Goal: Book appointment/travel/reservation

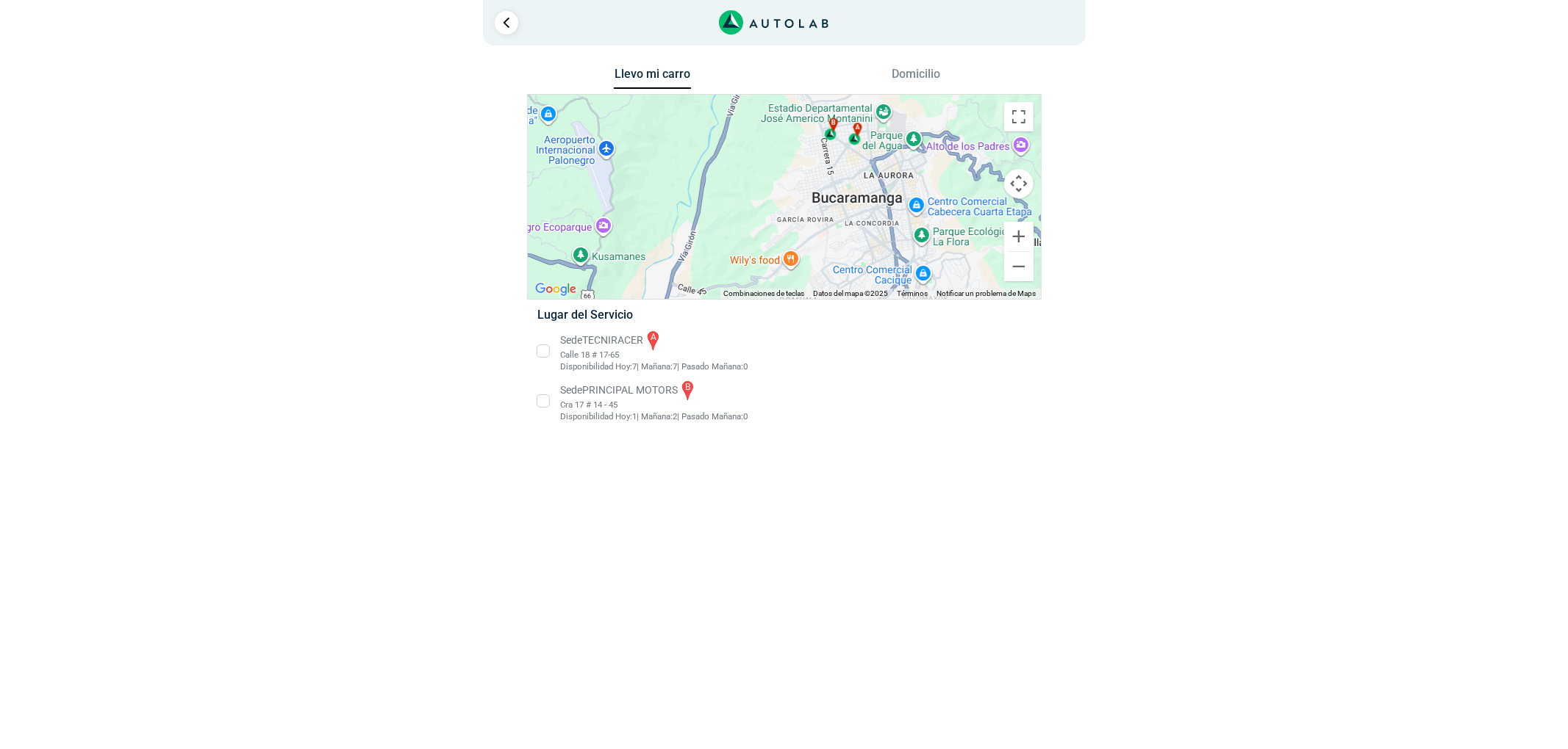
click at [613, 348] on li "Sede TECNIRACER a Calle 18 # 17-65 Disponibilidad [DATE]: 7 | [DATE]: 7 0" at bounding box center [784, 351] width 515 height 44
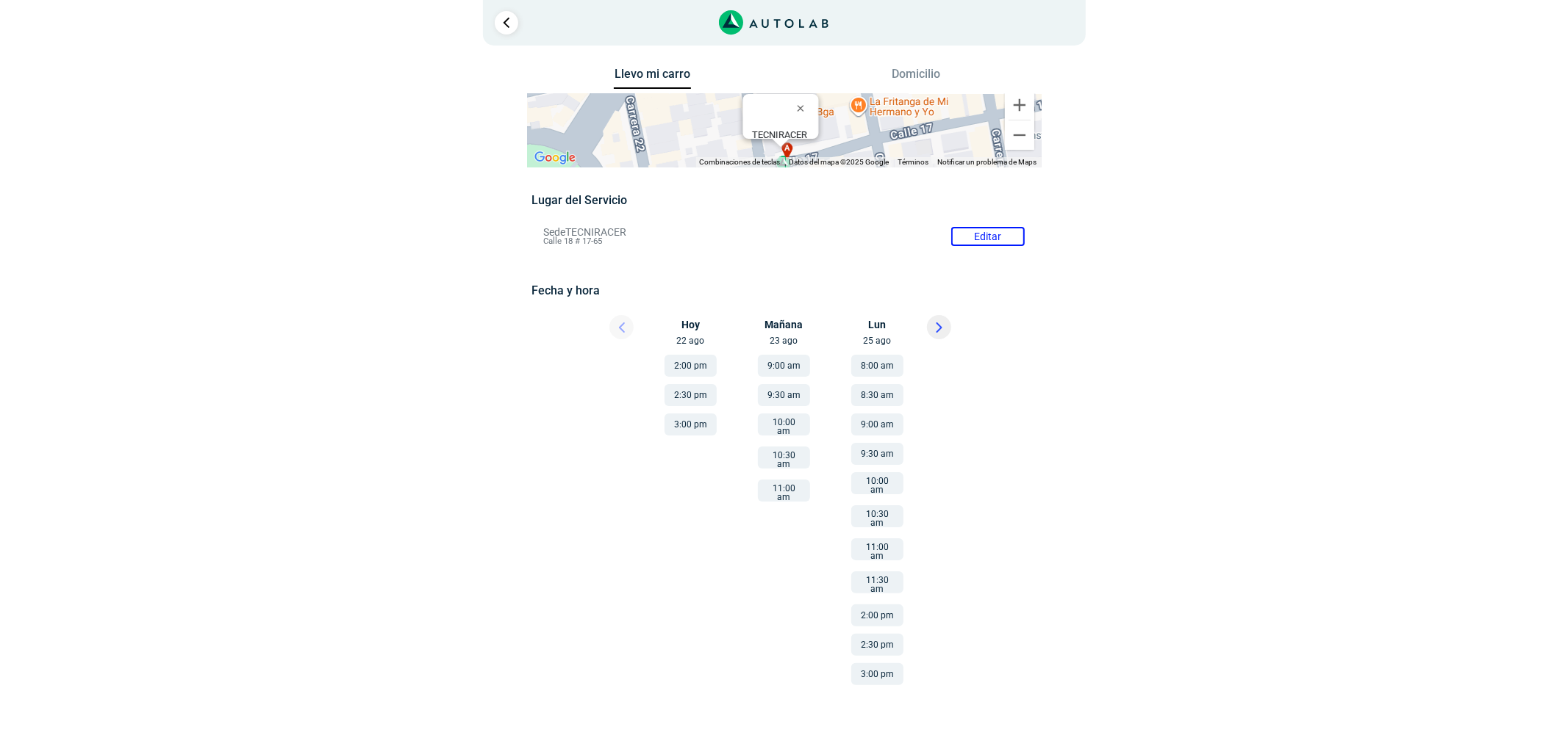
click at [493, 28] on div "1" at bounding box center [784, 23] width 603 height 45
click at [500, 25] on link "Ir al paso anterior" at bounding box center [506, 23] width 23 height 23
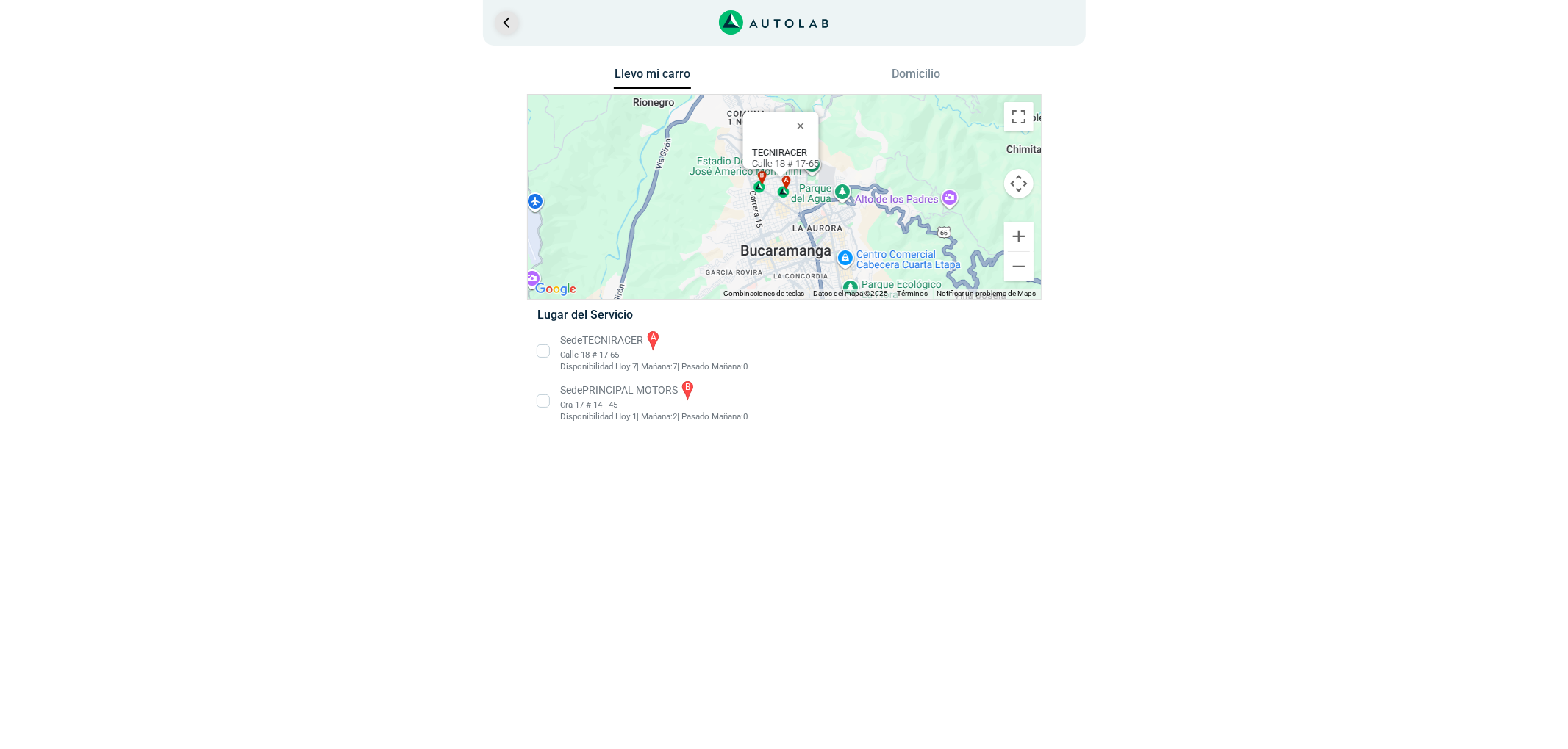
click at [500, 24] on link "Ir al paso anterior" at bounding box center [506, 23] width 23 height 23
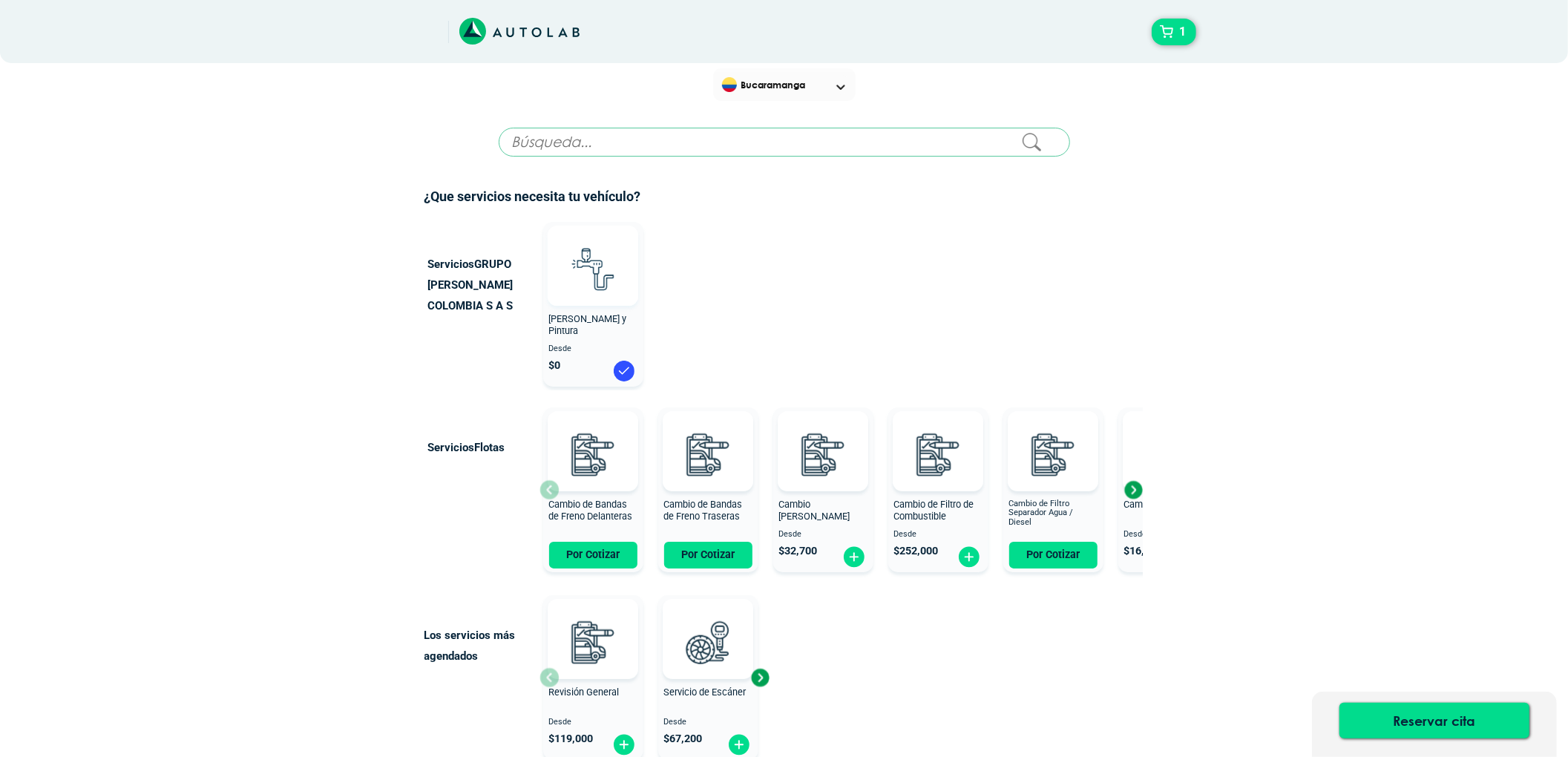
click at [605, 291] on img at bounding box center [593, 268] width 65 height 65
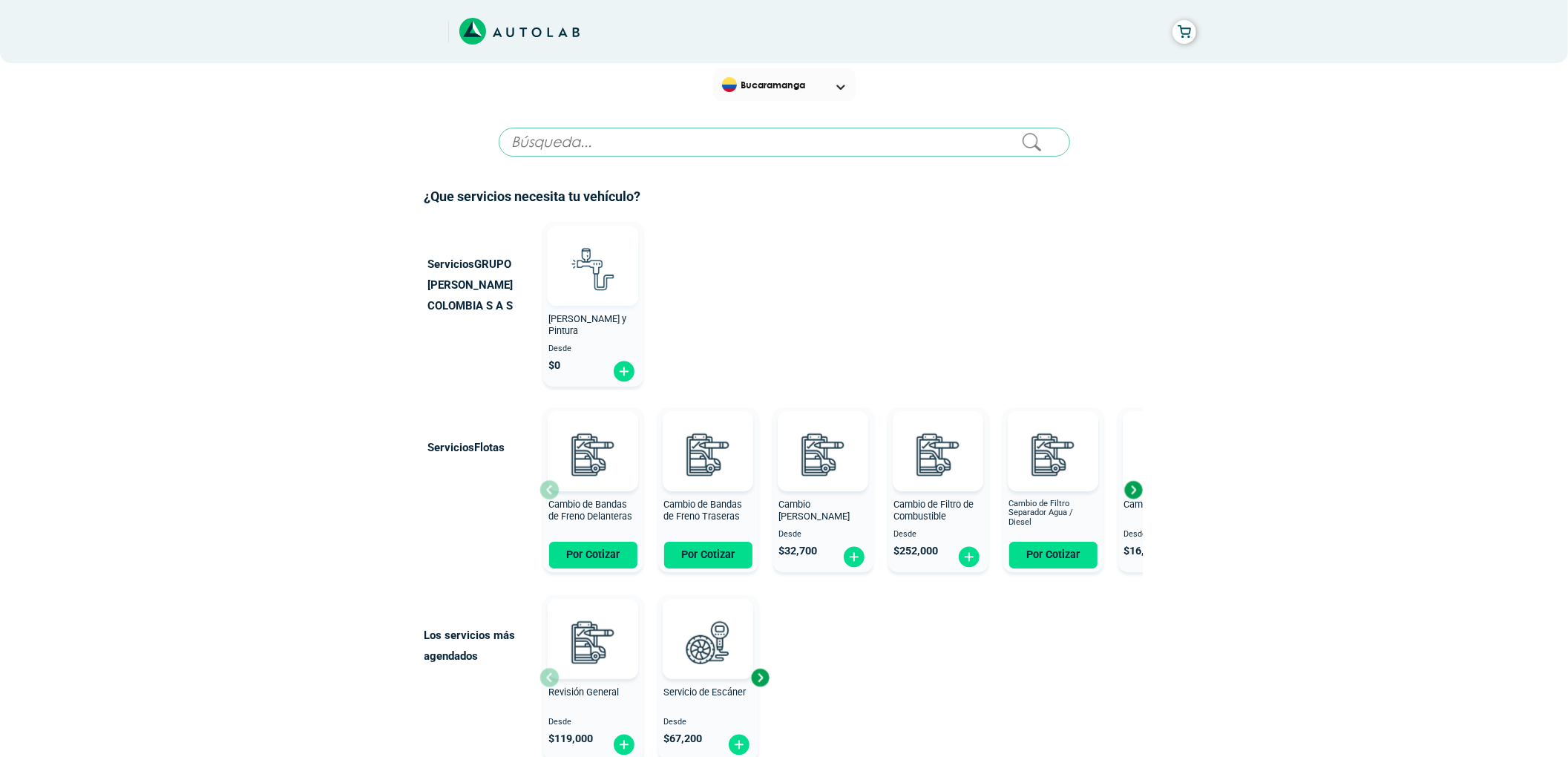
click at [605, 291] on img at bounding box center [593, 268] width 65 height 65
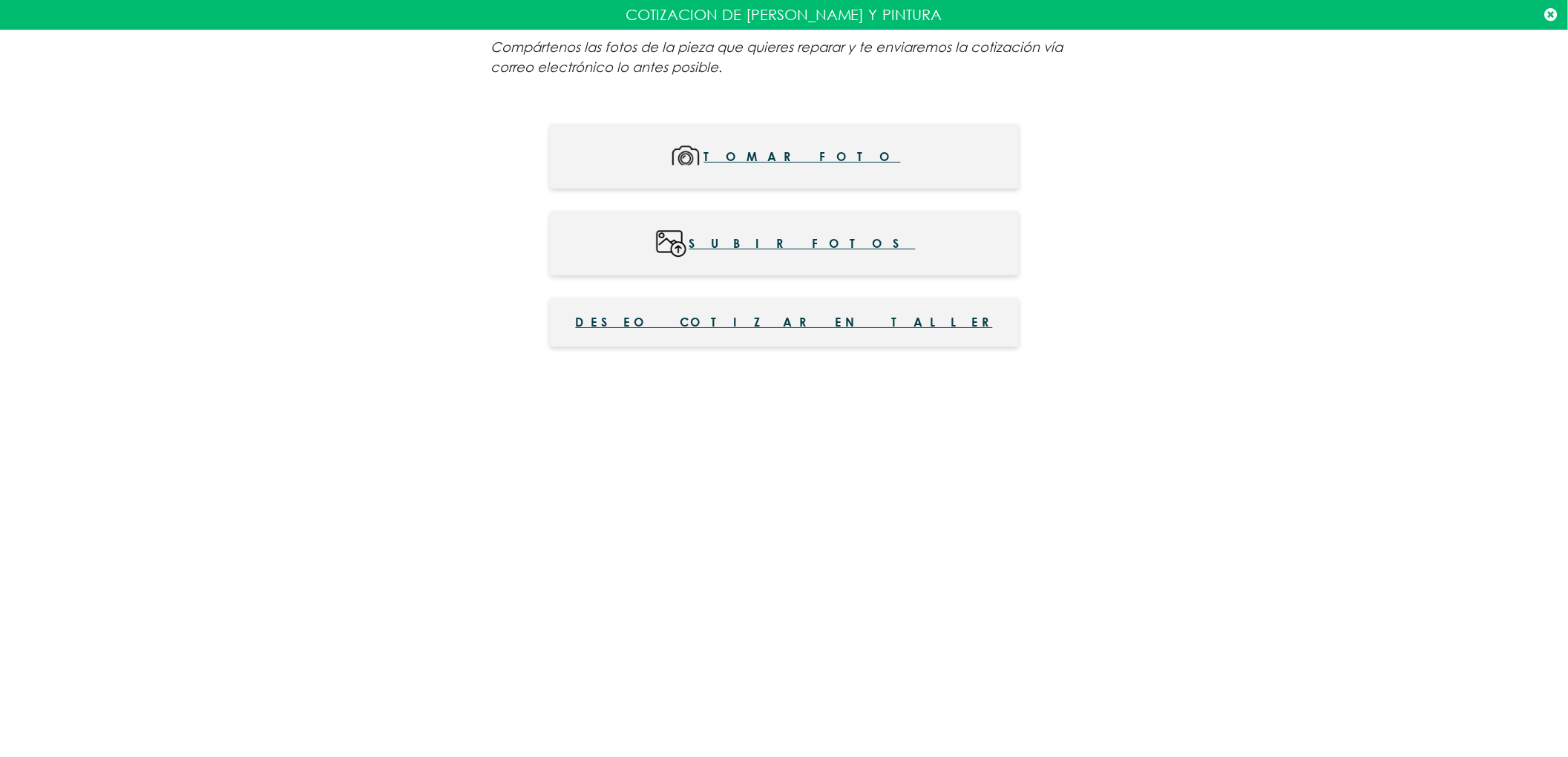
click at [779, 309] on button "Deseo cotizar en taller" at bounding box center [784, 322] width 469 height 49
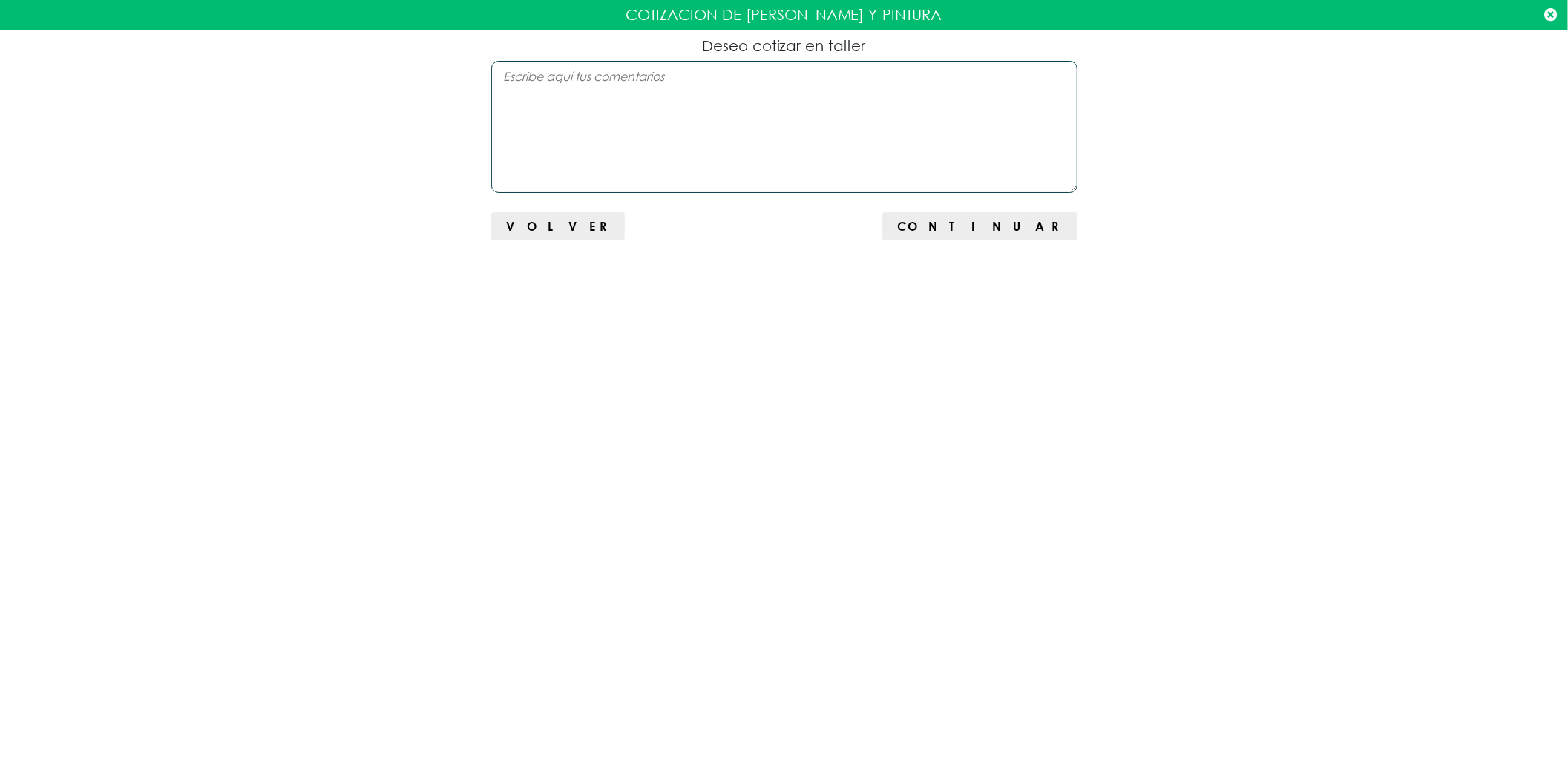
click at [699, 123] on textarea at bounding box center [784, 127] width 586 height 132
type textarea "PUERTA BAUL"
click at [1045, 237] on button "Continuar" at bounding box center [979, 226] width 194 height 28
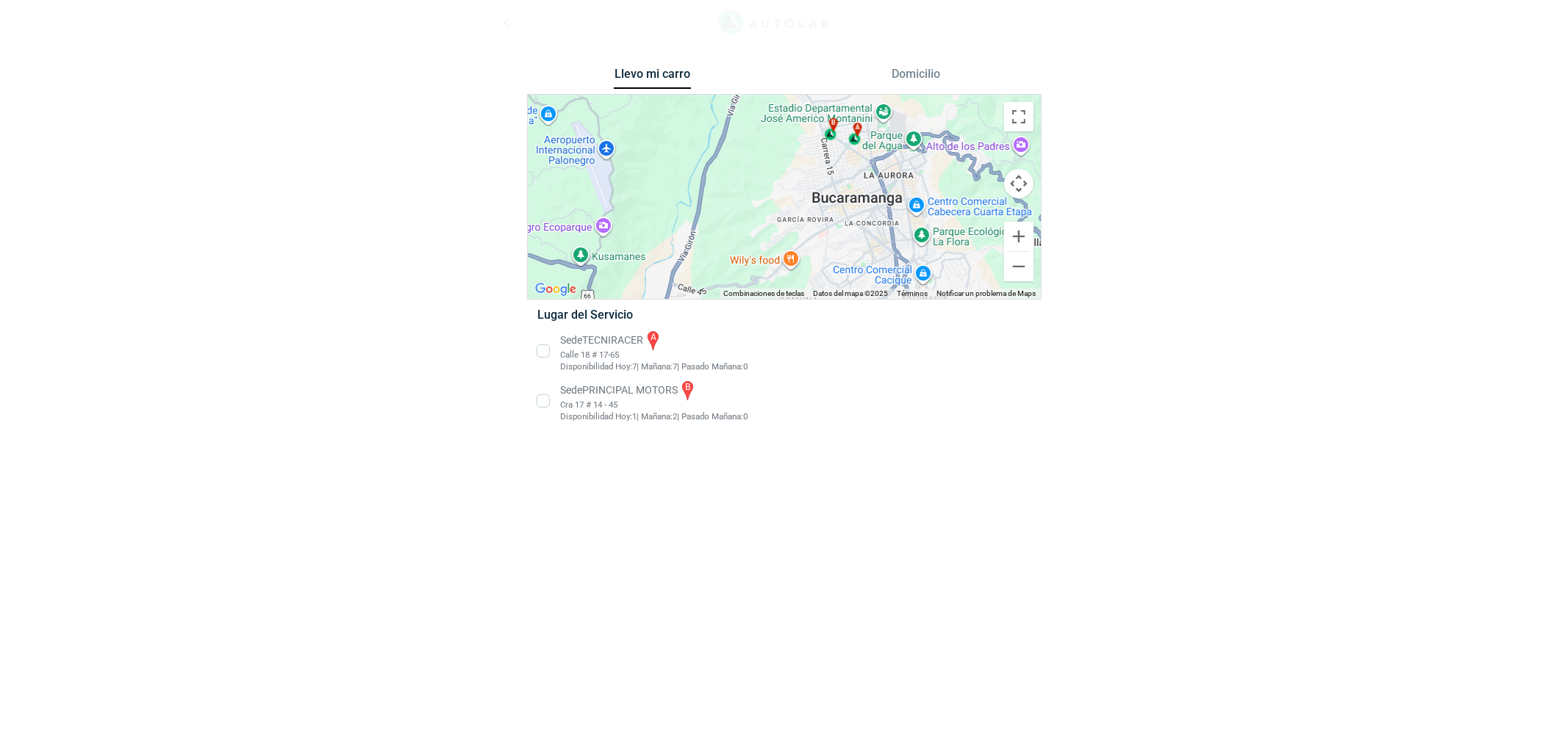
click at [576, 339] on li "Sede TECNIRACER a Calle 18 # 17-65 Disponibilidad [DATE]: 7 | [DATE]: 7 0" at bounding box center [784, 351] width 515 height 44
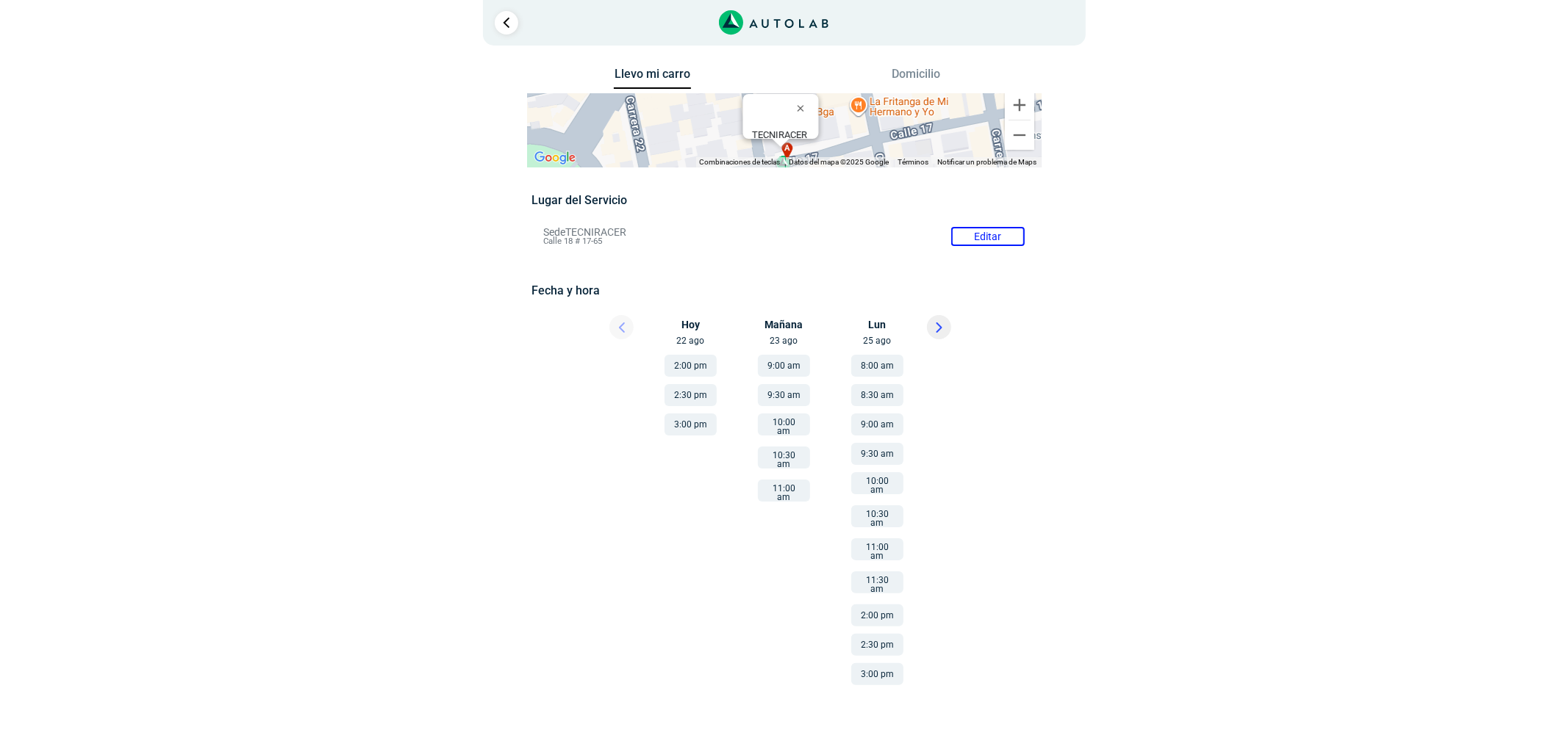
click at [947, 334] on button at bounding box center [938, 327] width 24 height 24
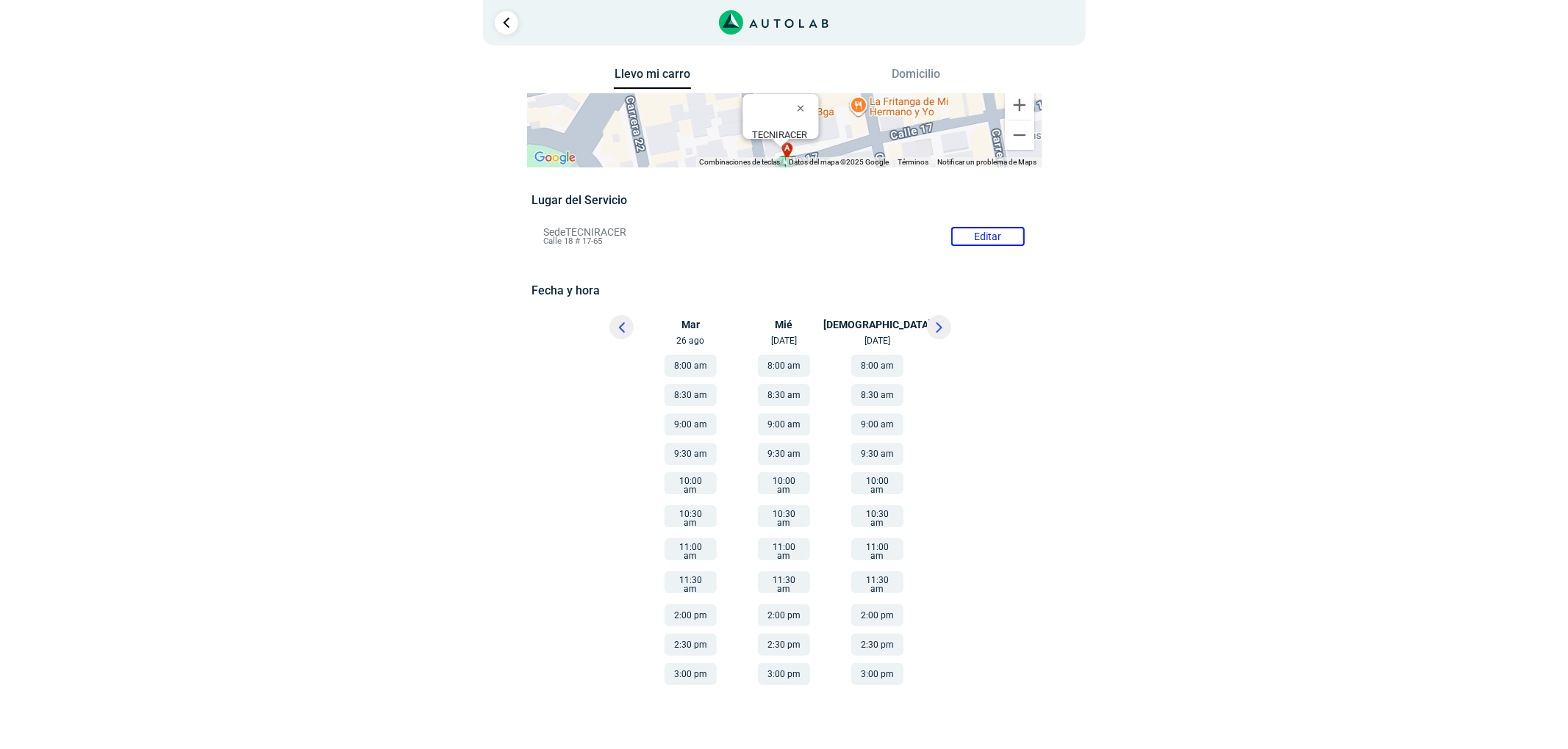
click at [621, 332] on icon at bounding box center [621, 328] width 6 height 10
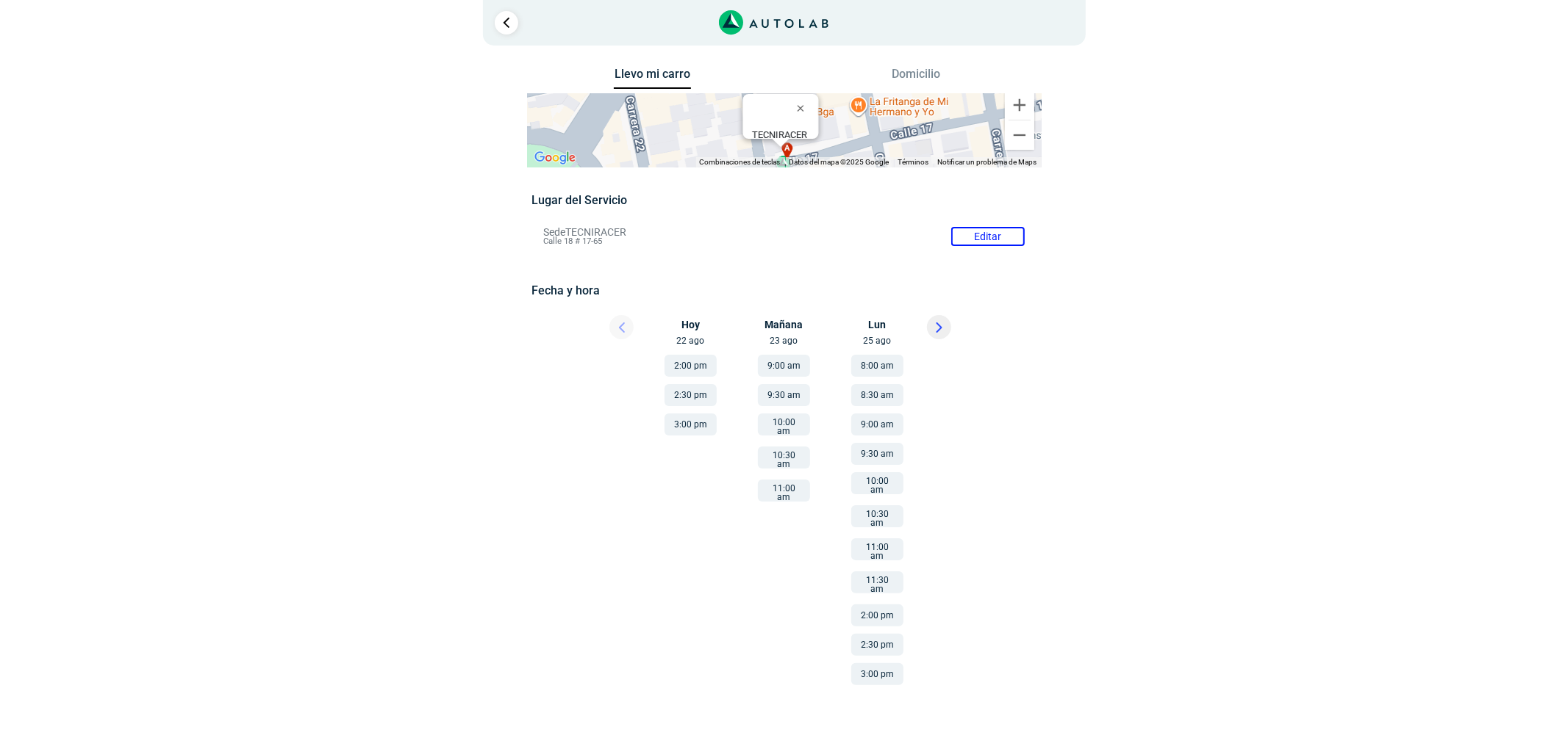
click at [883, 366] on button "8:00 am" at bounding box center [877, 365] width 52 height 22
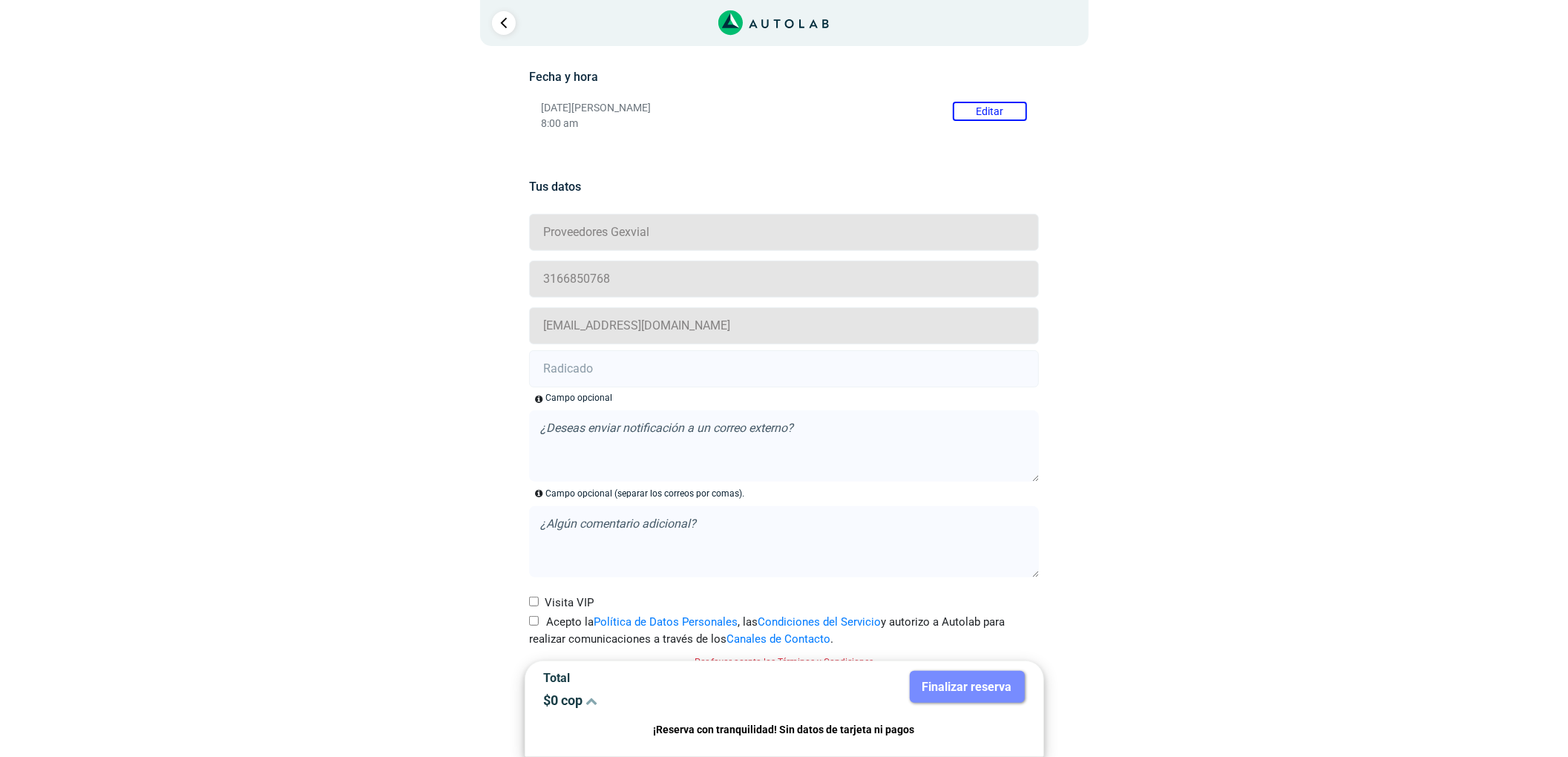
scroll to position [236, 0]
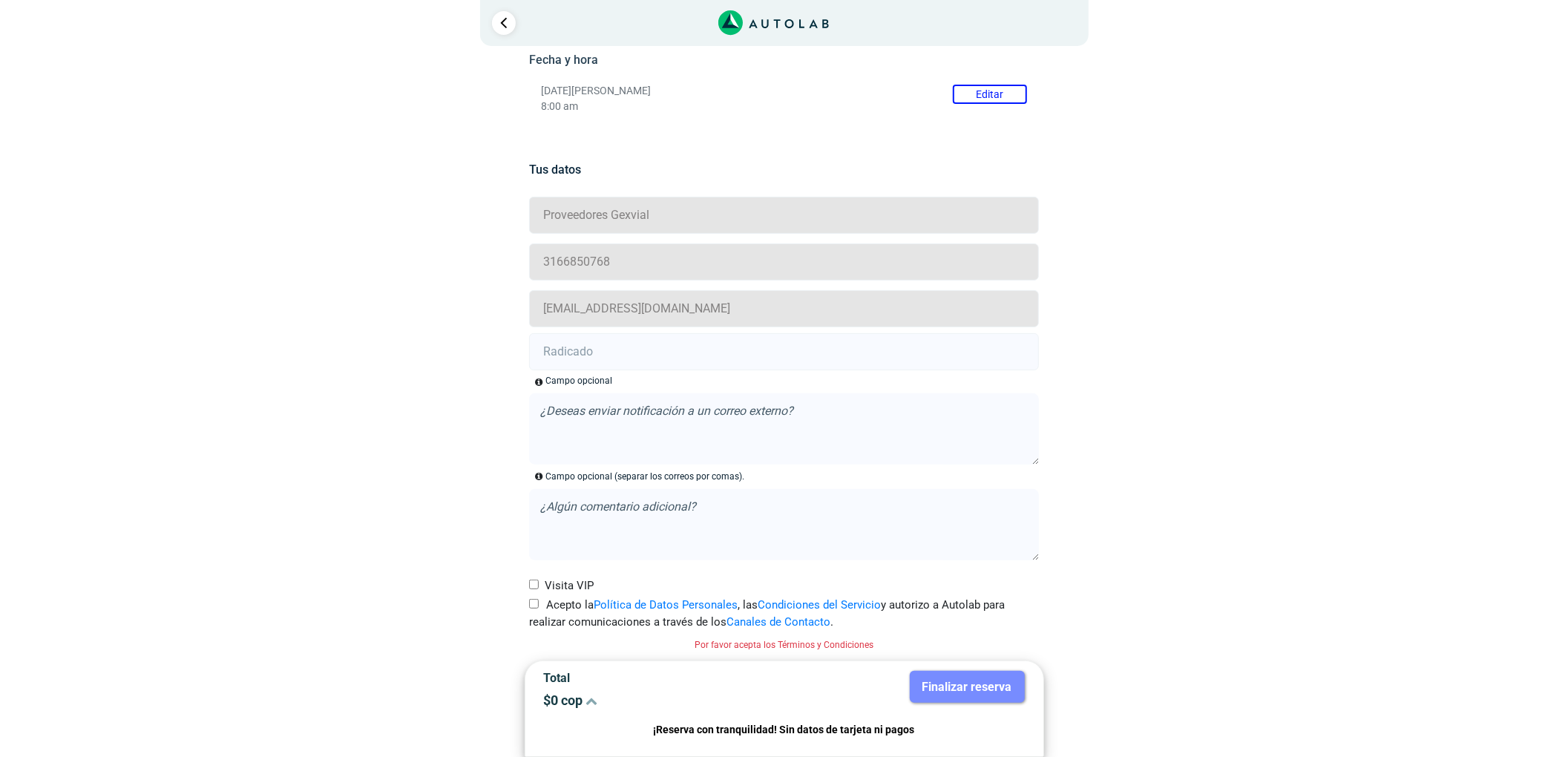
click at [536, 606] on input "Acepto la Política de Datos Personales , las Condiciones del Servicio y autoriz…" at bounding box center [534, 603] width 9 height 9
checkbox input "true"
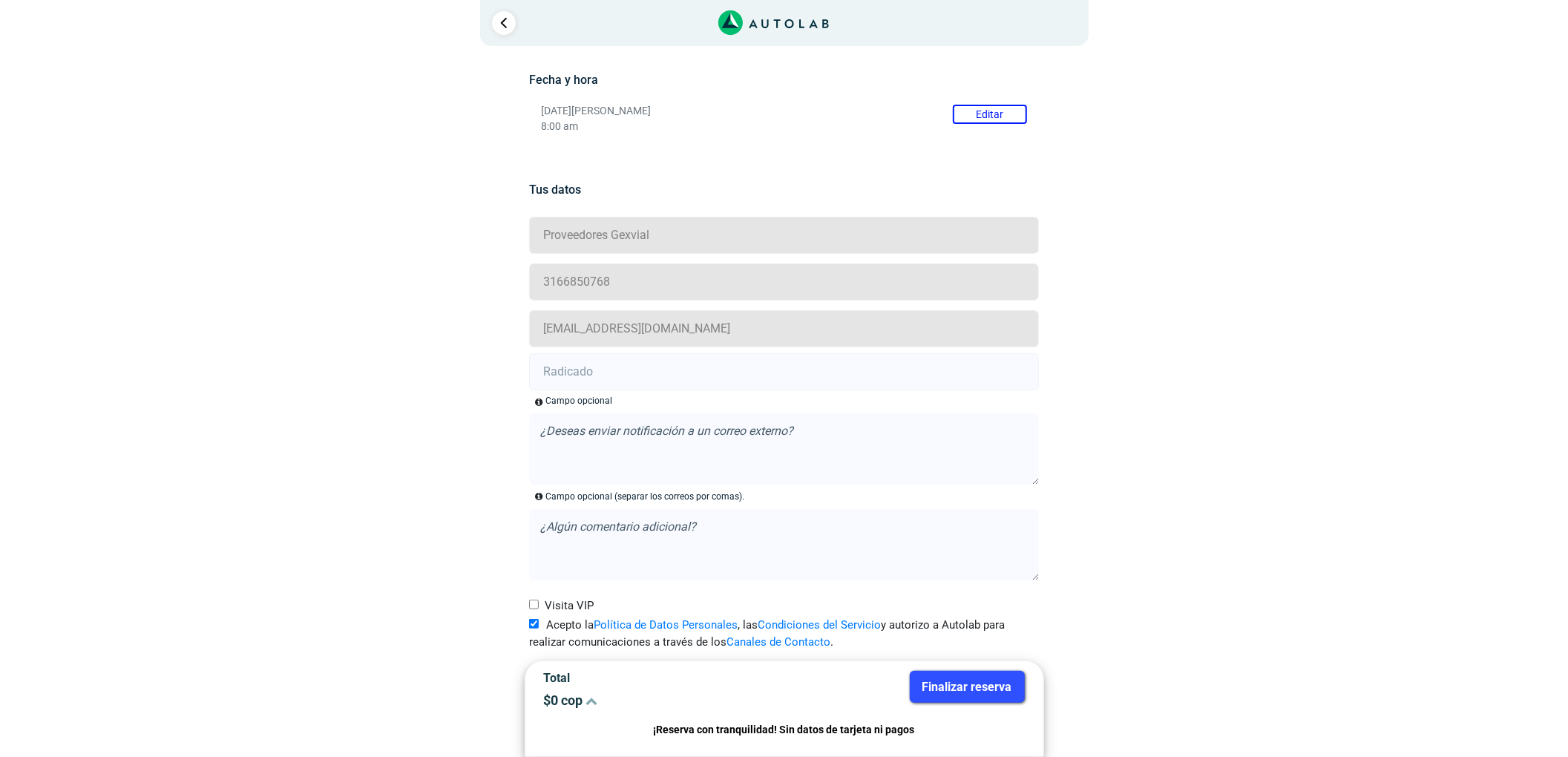
scroll to position [215, 0]
click at [585, 369] on input "text" at bounding box center [784, 372] width 510 height 37
click at [610, 381] on input "text" at bounding box center [784, 372] width 510 height 37
paste input "20911400"
type input "20911400"
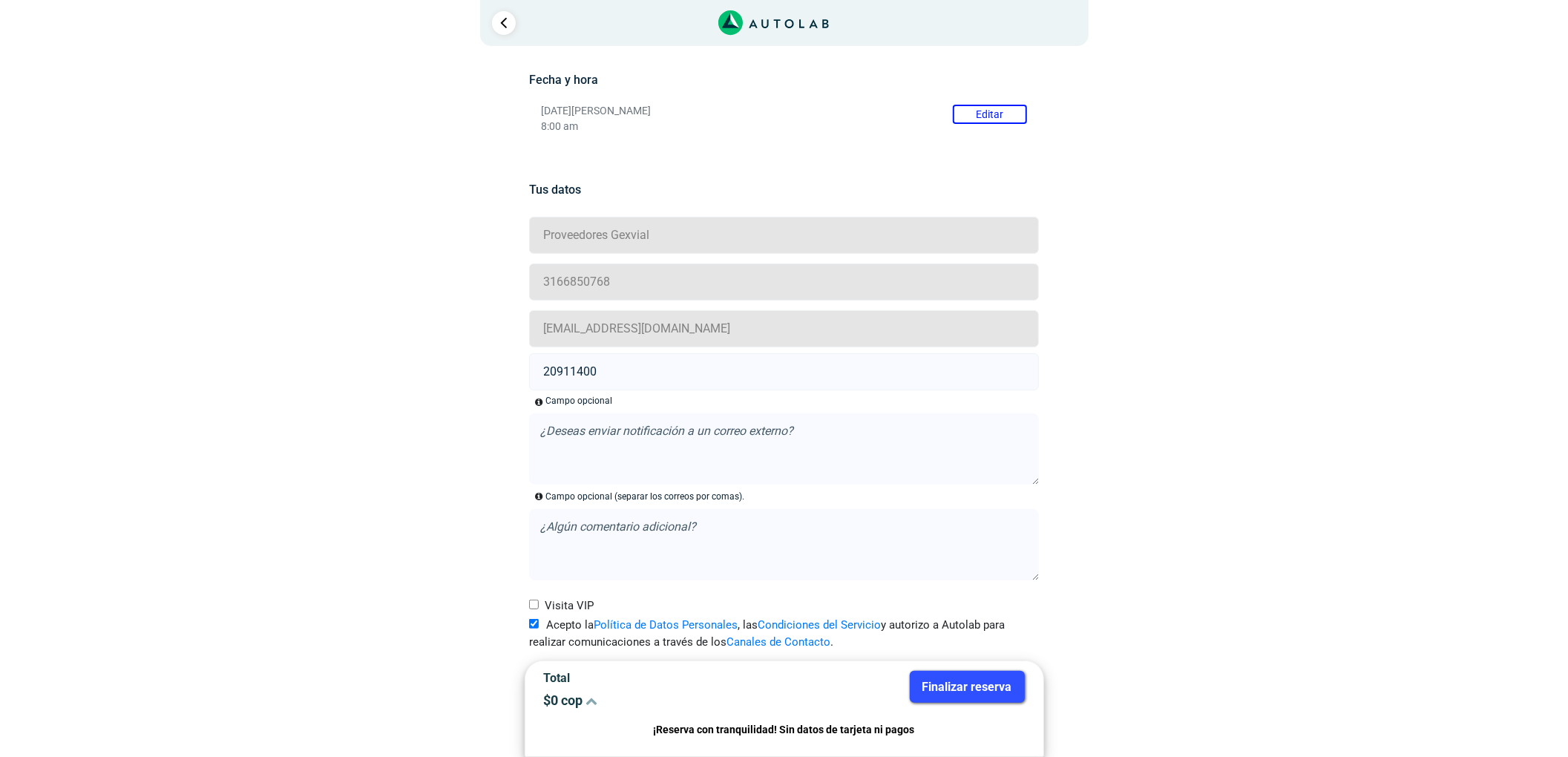
click at [977, 681] on button "Finalizar reserva" at bounding box center [967, 687] width 115 height 32
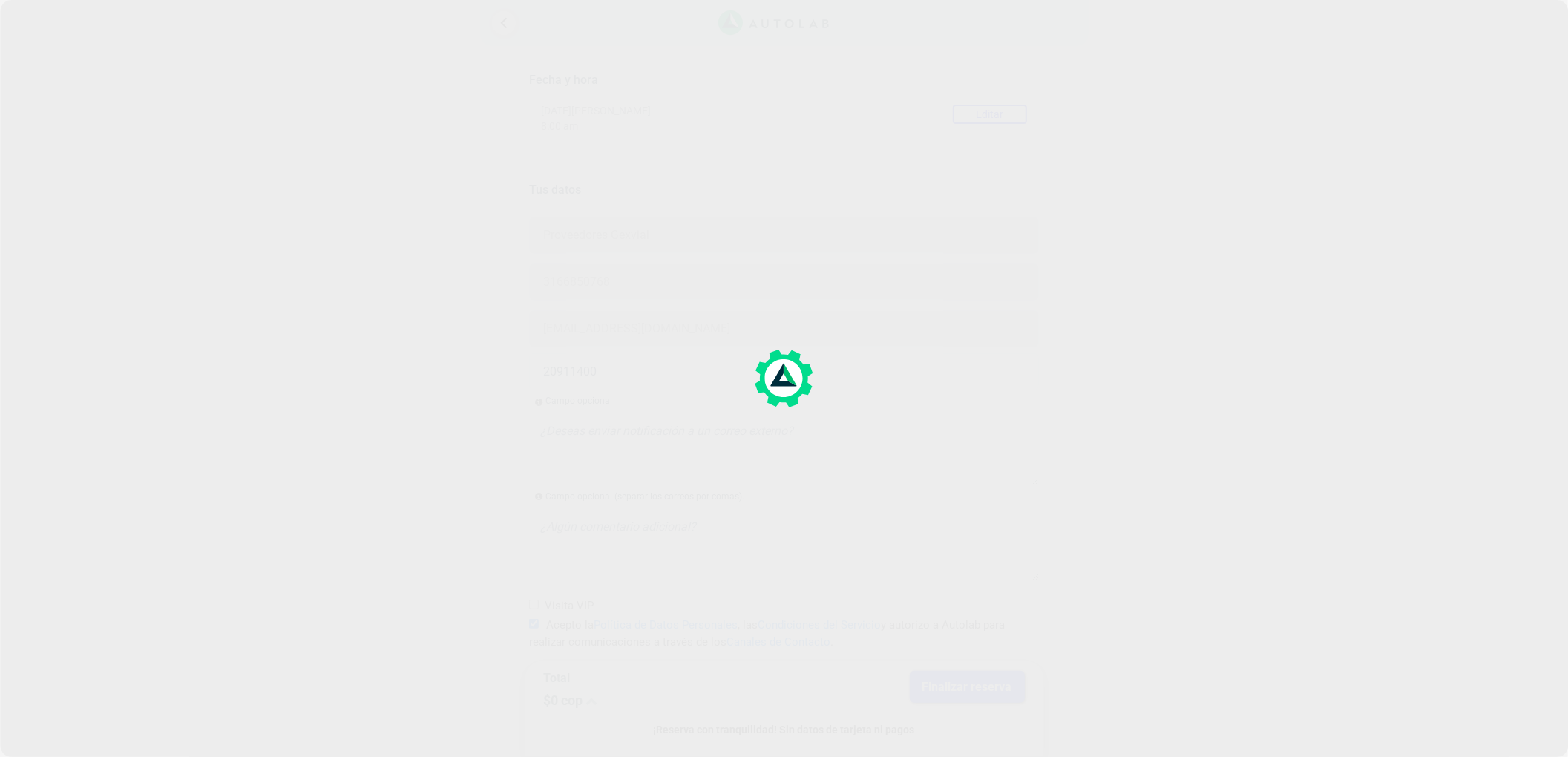
scroll to position [0, 0]
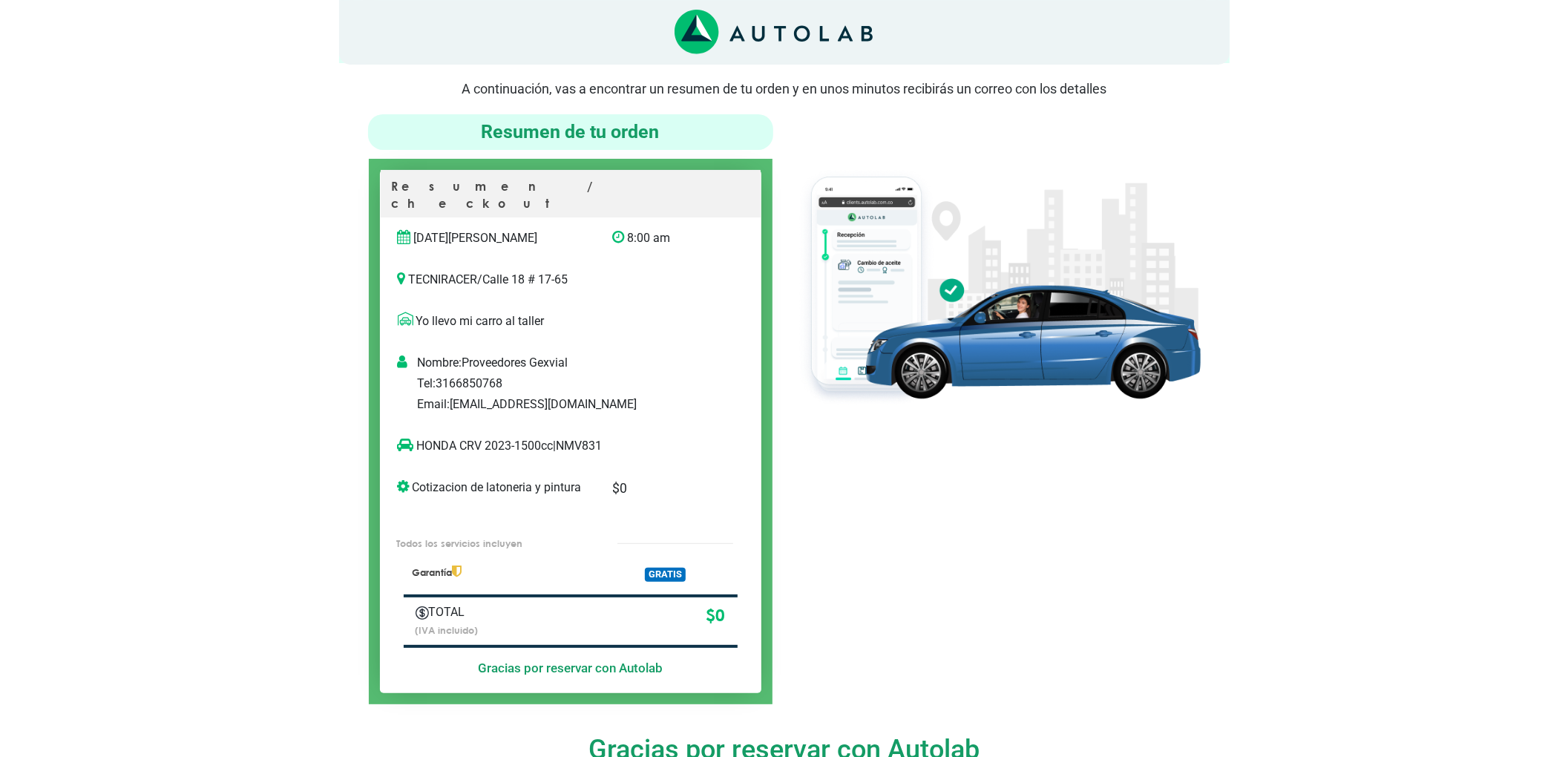
scroll to position [99, 0]
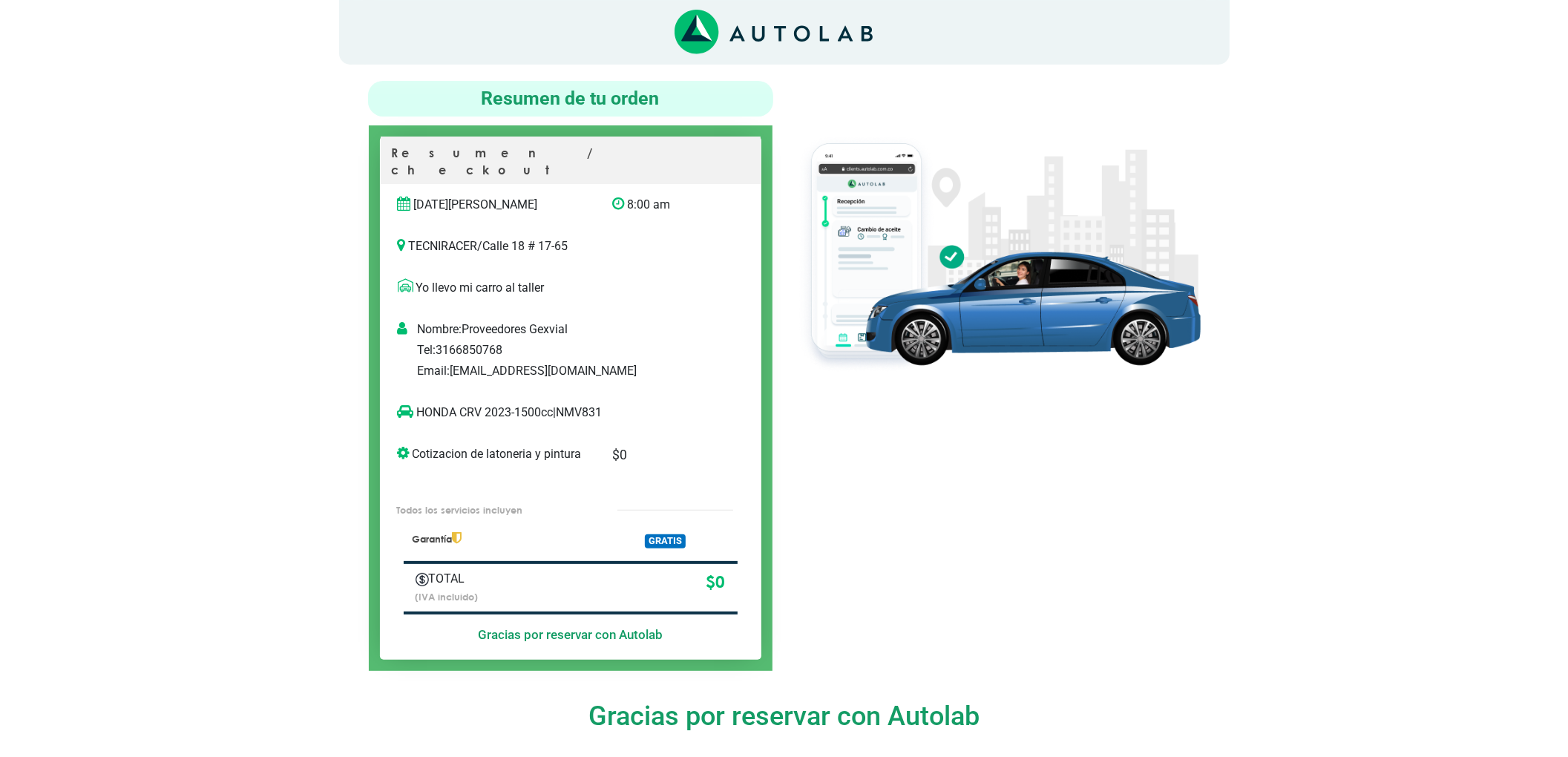
click at [594, 404] on p "HONDA CRV 2023-1500cc | NMV831" at bounding box center [556, 412] width 316 height 18
copy p "NMV831"
copy p "HONDA CRV"
drag, startPoint x: 482, startPoint y: 400, endPoint x: 416, endPoint y: 414, distance: 67.5
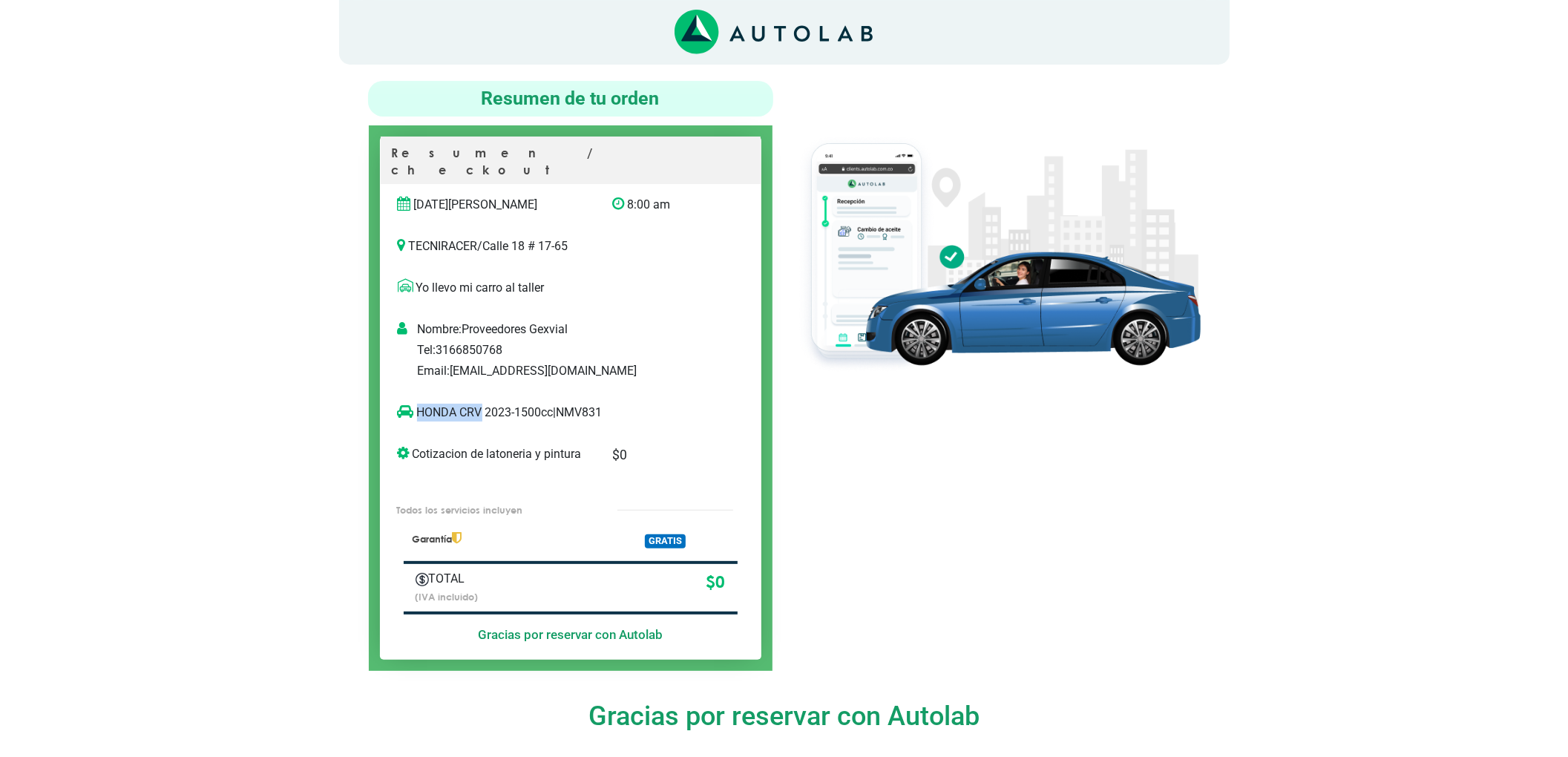
click at [416, 414] on div "HONDA CRV 2023-1500cc | NMV831" at bounding box center [556, 418] width 338 height 30
click at [842, 426] on div at bounding box center [998, 376] width 427 height 591
